Goal: Use online tool/utility: Utilize a website feature to perform a specific function

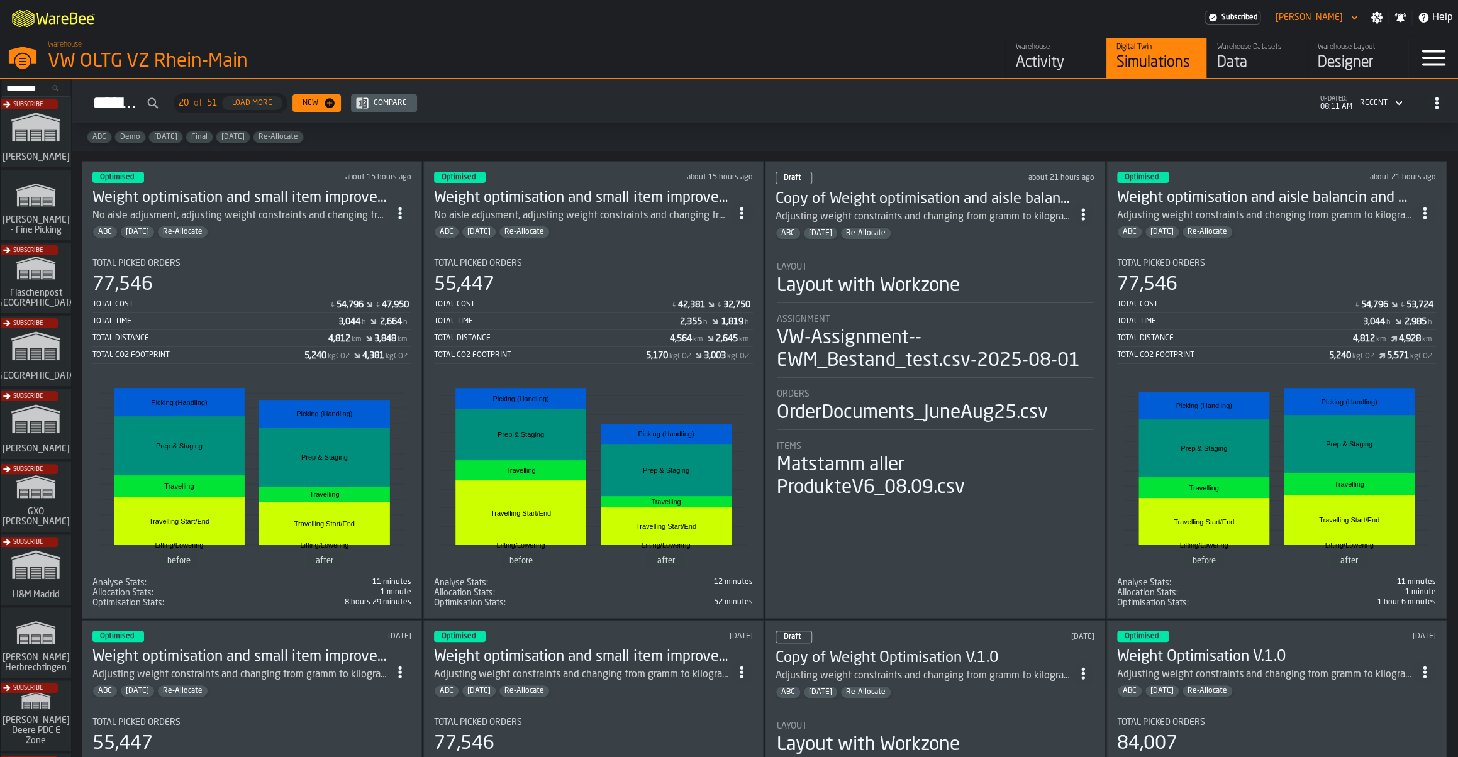
click at [394, 252] on section "Total Picked Orders 77,546 Total Cost € 54,796 € 47,950 Total Time 3,044 h 2,66…" at bounding box center [251, 428] width 319 height 360
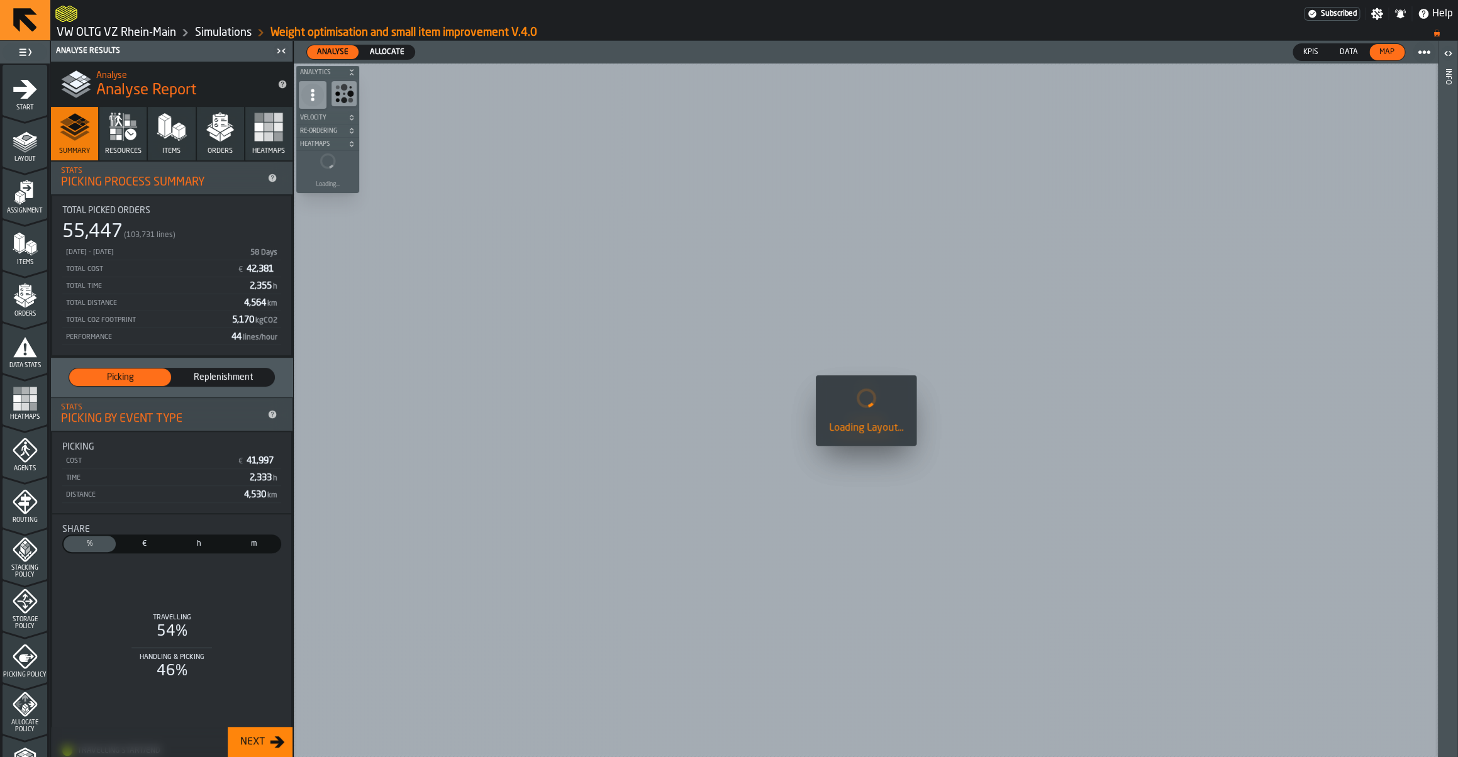
scroll to position [235, 0]
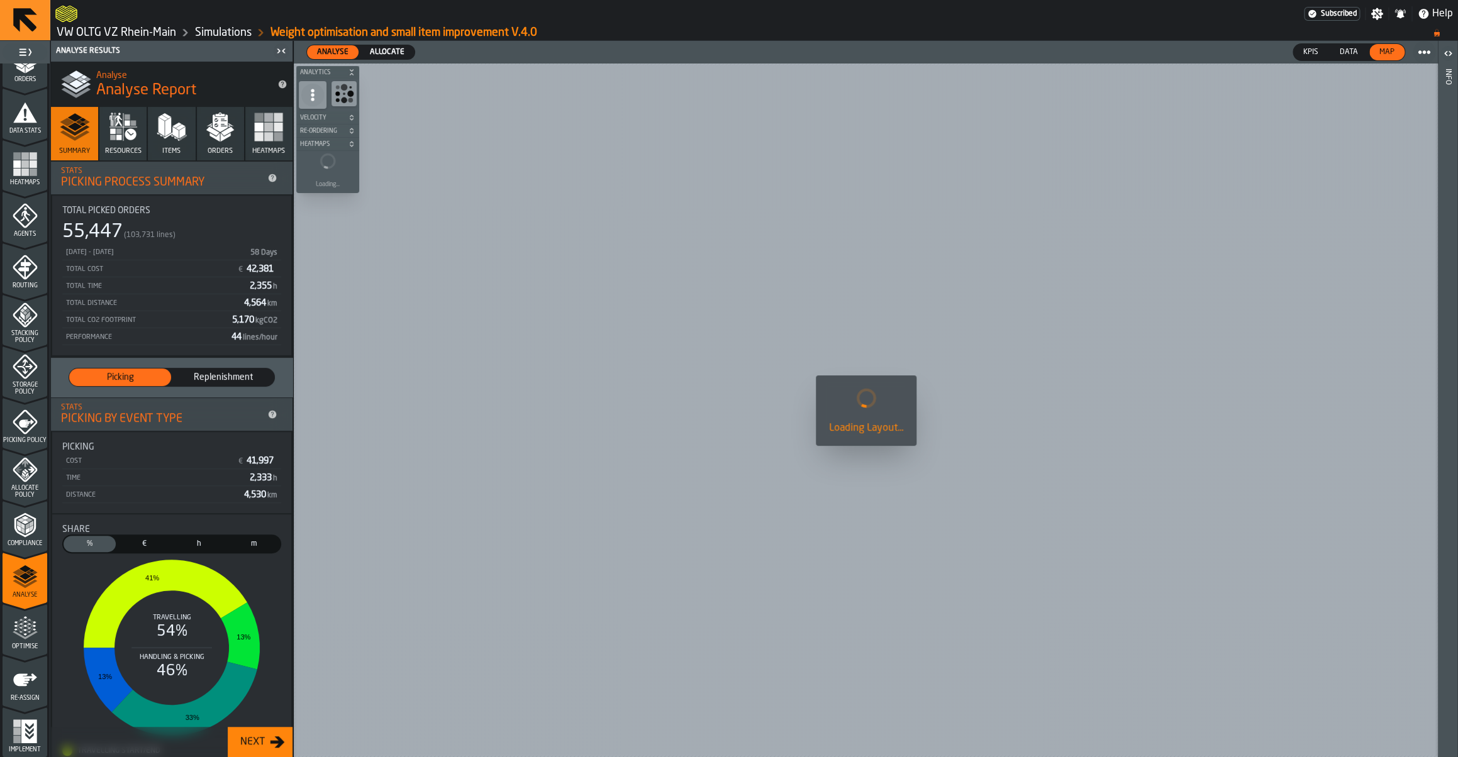
click at [35, 632] on icon "menu Optimise" at bounding box center [25, 628] width 25 height 25
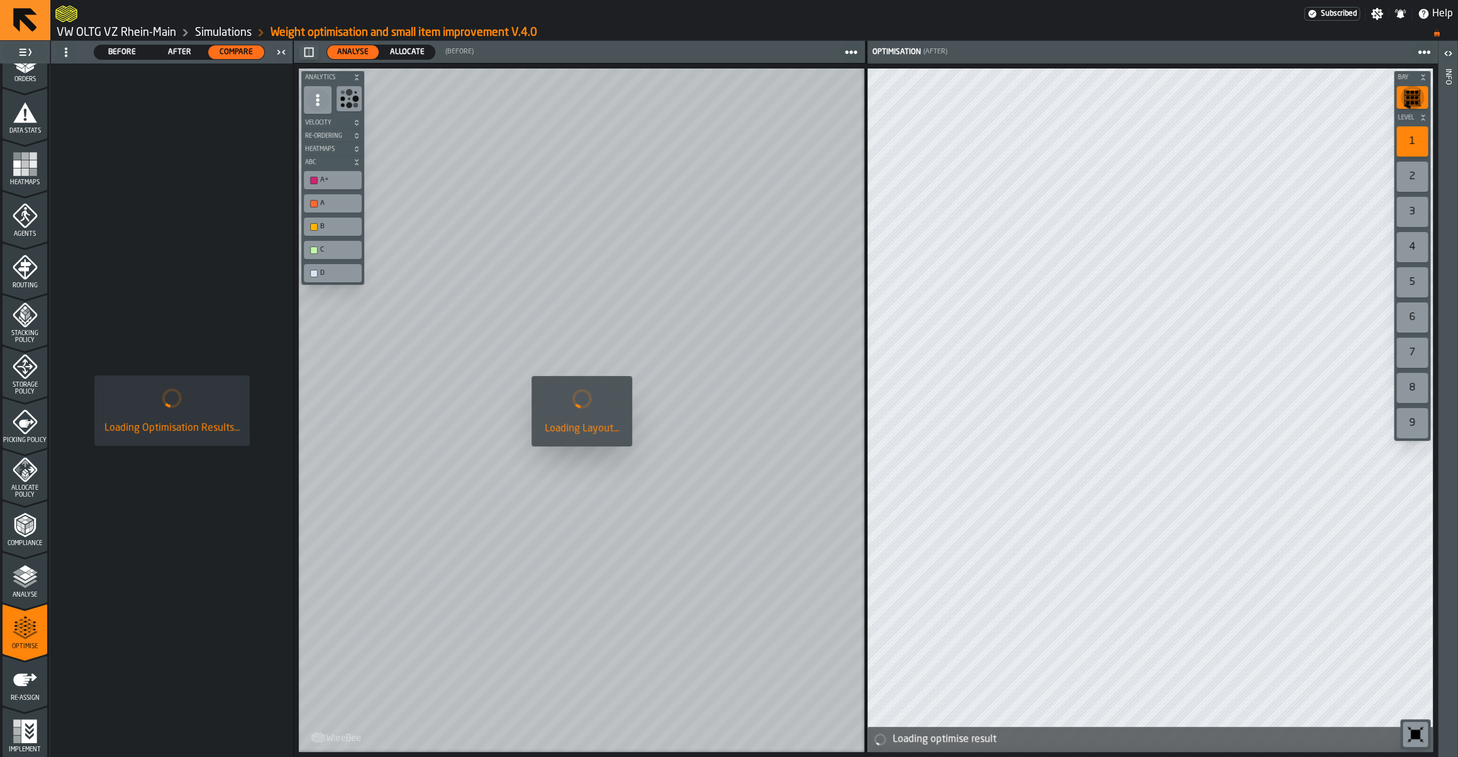
click at [411, 57] on span "Allocate" at bounding box center [407, 52] width 45 height 11
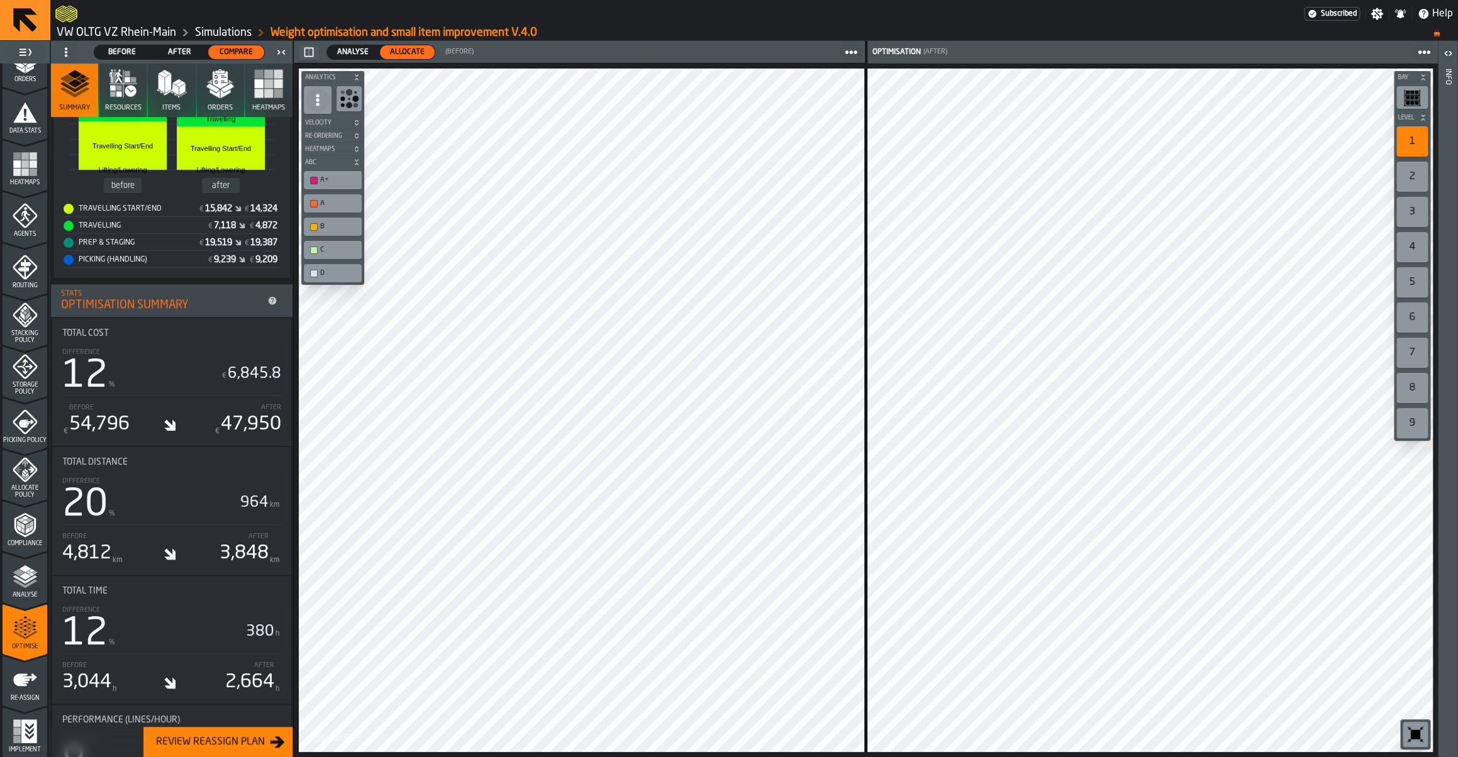
scroll to position [0, 0]
